Goal: Task Accomplishment & Management: Use online tool/utility

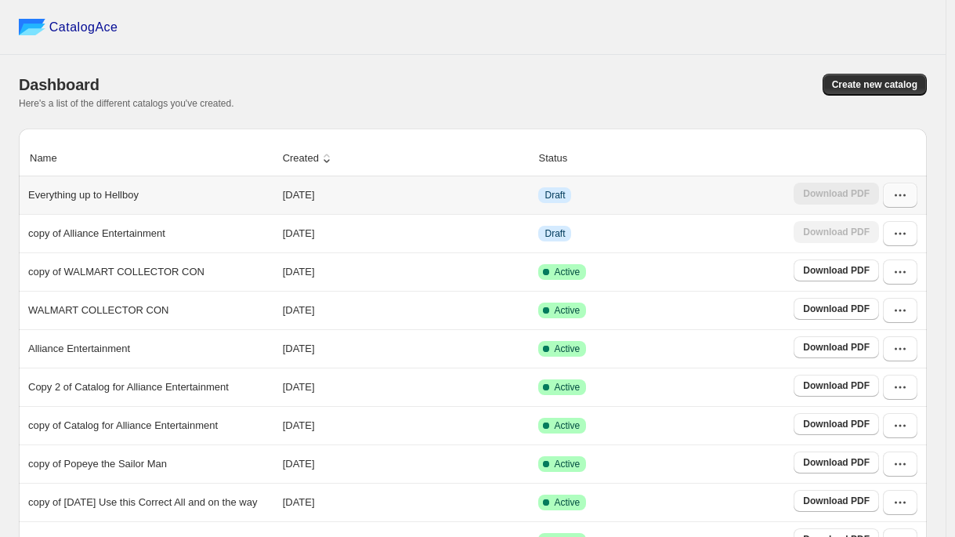
click at [902, 201] on icon "button" at bounding box center [901, 195] width 16 height 16
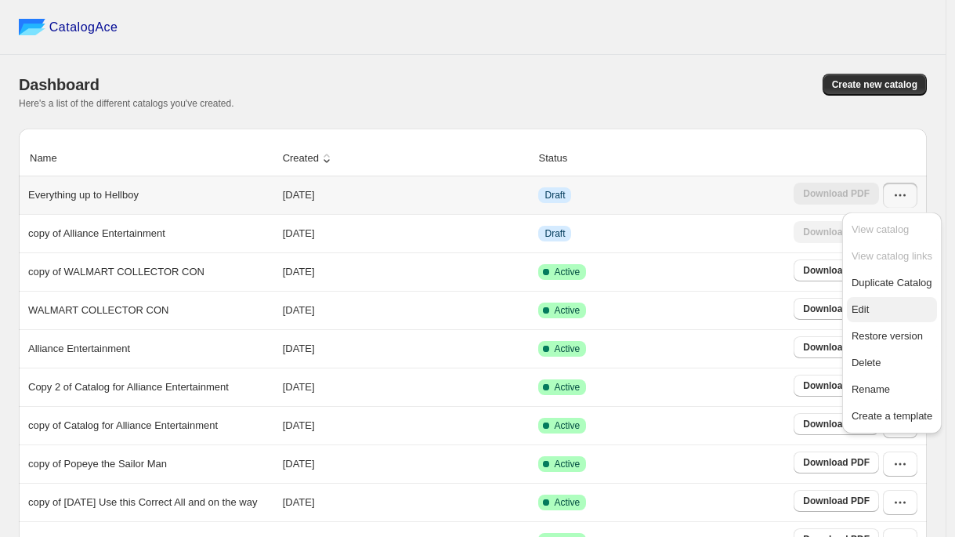
click at [869, 306] on span "Edit" at bounding box center [860, 309] width 17 height 12
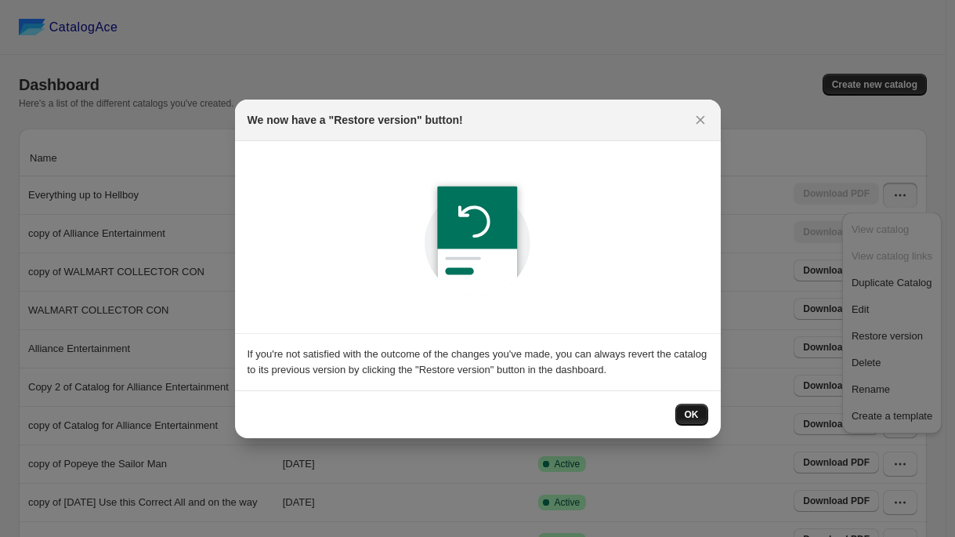
click at [685, 410] on span "OK" at bounding box center [692, 414] width 14 height 13
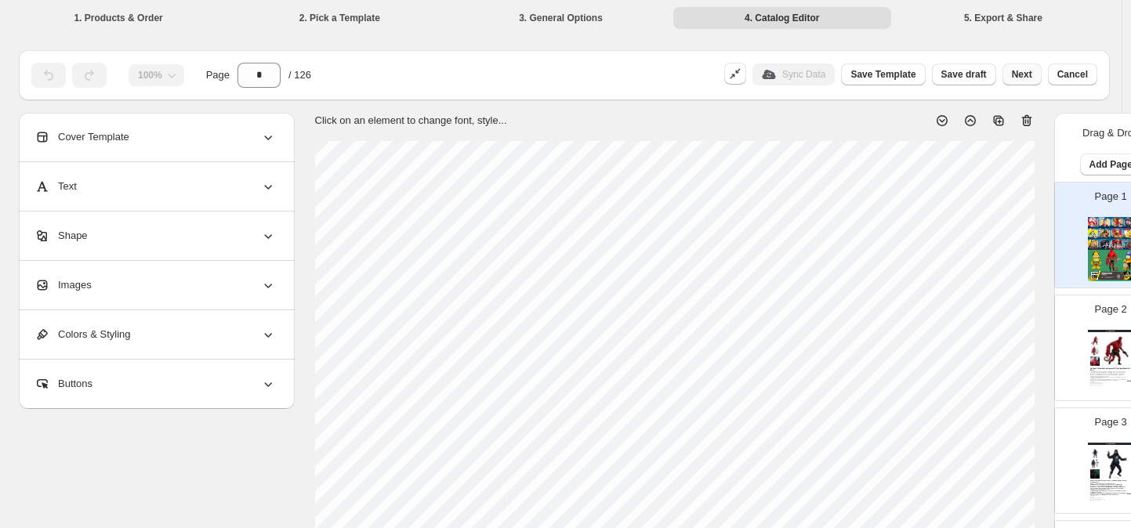
click at [963, 76] on span "Next" at bounding box center [1022, 74] width 20 height 13
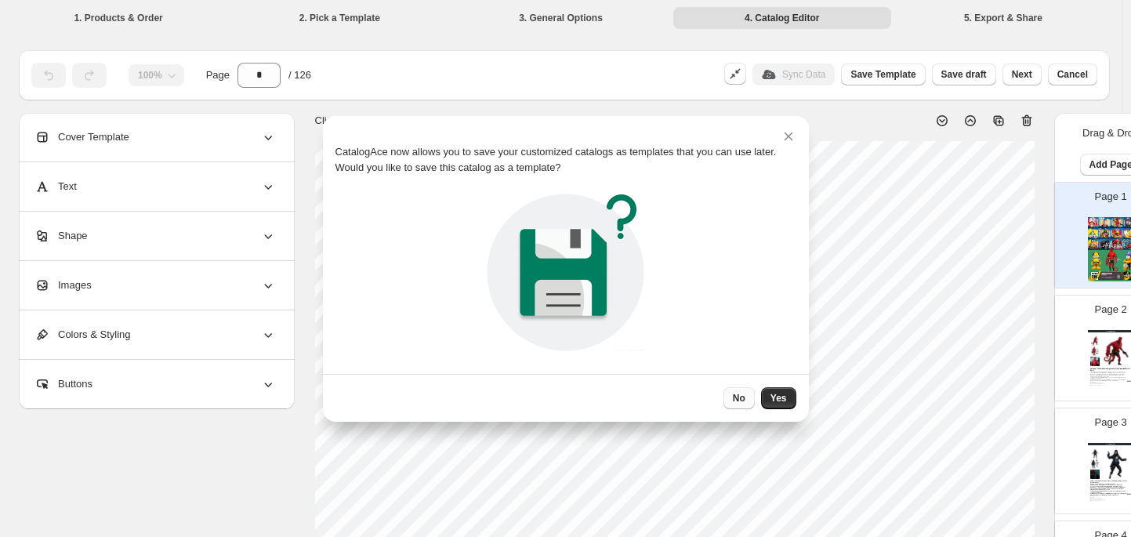
click at [734, 398] on span "No" at bounding box center [739, 398] width 13 height 13
